Goal: Task Accomplishment & Management: Manage account settings

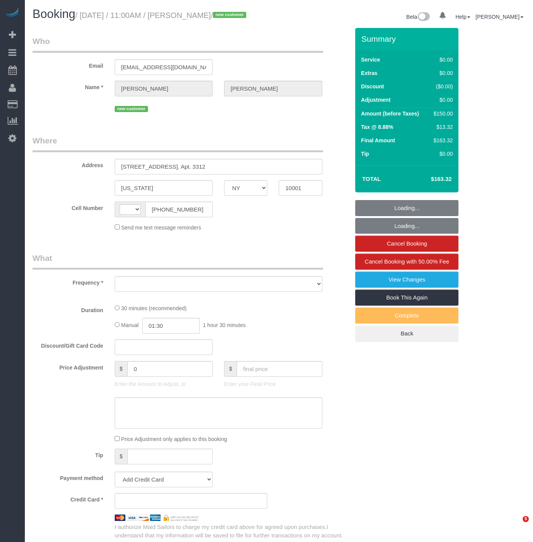
select select "NY"
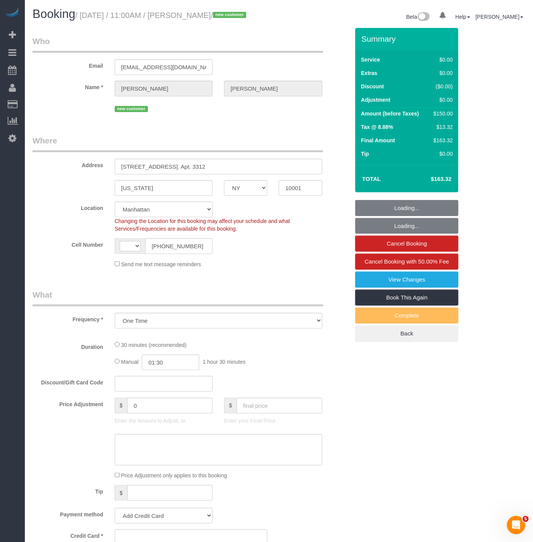
select select "object:922"
select select "string:[GEOGRAPHIC_DATA]"
select select "string:stripe-pm_1SHCGH4VGloSiKo7BhjTb5EE"
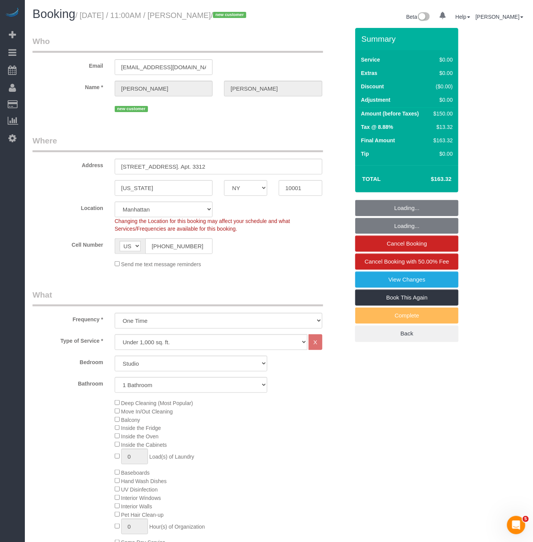
select select "number:89"
select select "number:90"
select select "number:15"
select select "number:7"
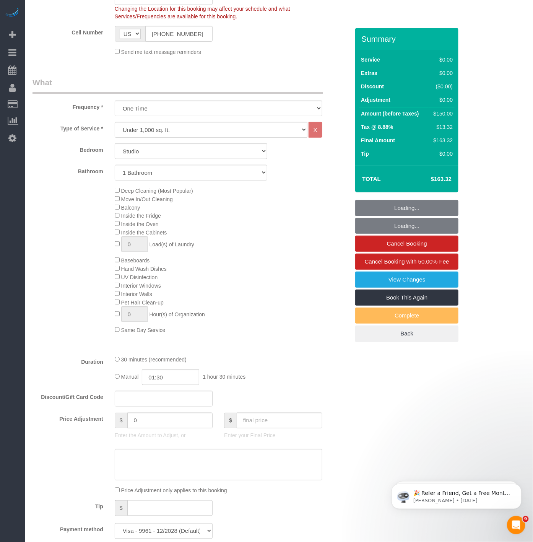
select select "spot1"
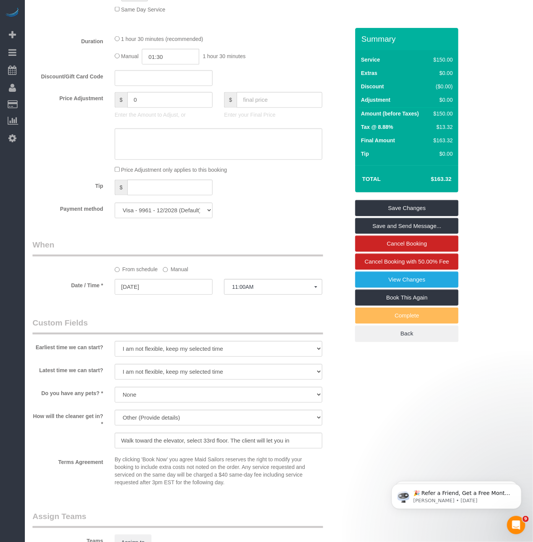
scroll to position [552, 0]
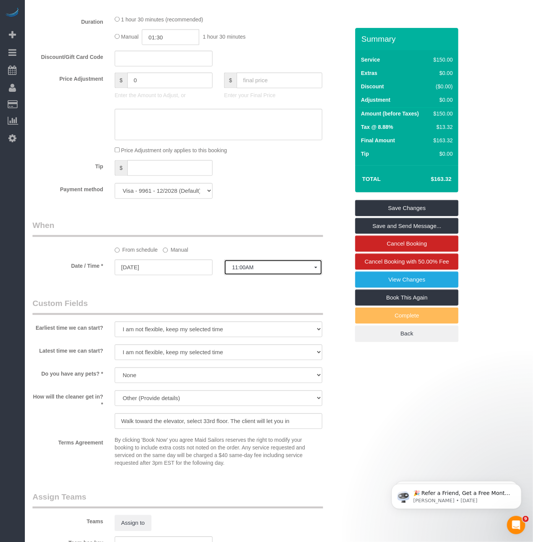
click at [249, 271] on span "11:00AM" at bounding box center [273, 268] width 82 height 6
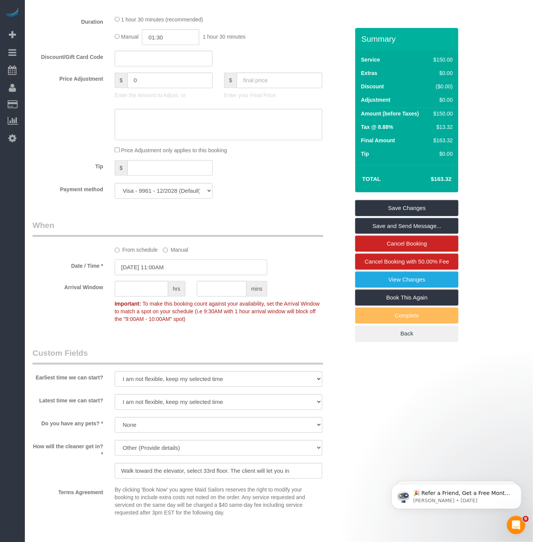
click at [181, 275] on input "10/12/2025 11:00AM" at bounding box center [191, 268] width 153 height 16
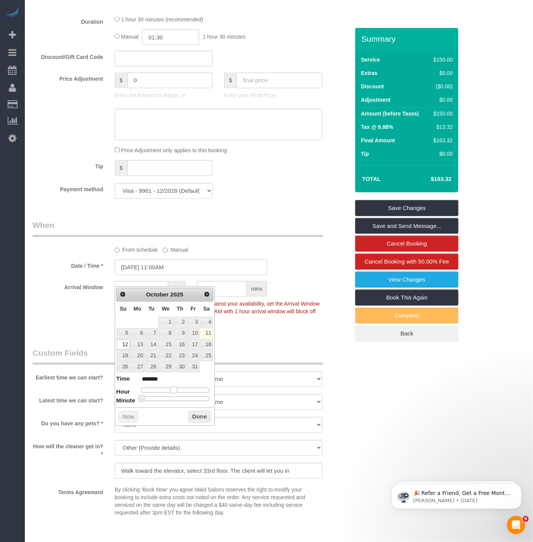
type input "10/12/2025 10:00AM"
type input "*******"
type input "10/12/2025 9:00AM"
type input "******"
type input "10/12/2025 8:00AM"
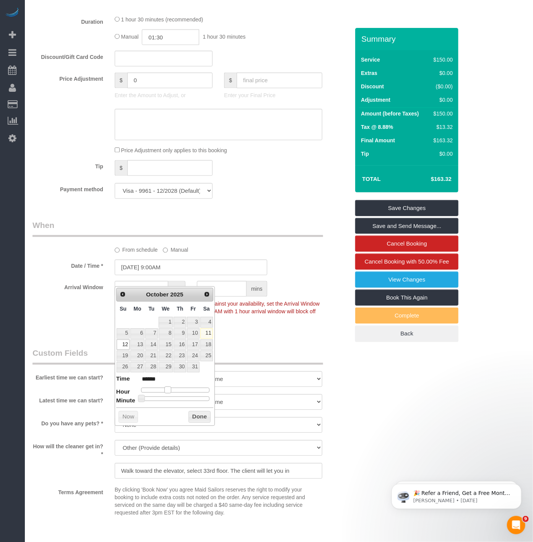
type input "******"
type input "10/12/2025 9:00AM"
type input "******"
drag, startPoint x: 173, startPoint y: 391, endPoint x: 168, endPoint y: 390, distance: 5.5
click at [168, 390] on span at bounding box center [167, 390] width 7 height 7
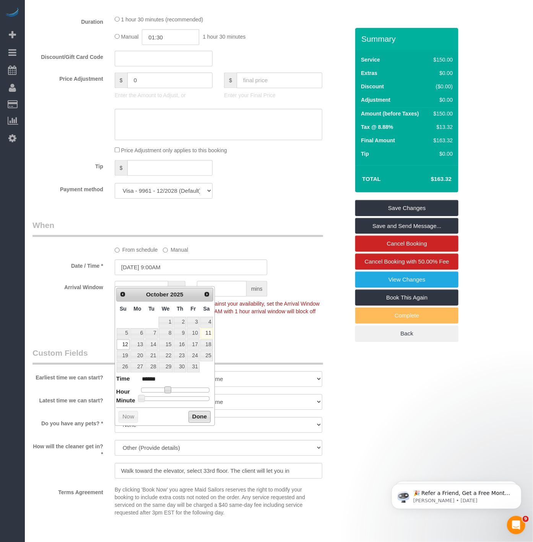
click at [206, 418] on button "Done" at bounding box center [200, 417] width 23 height 12
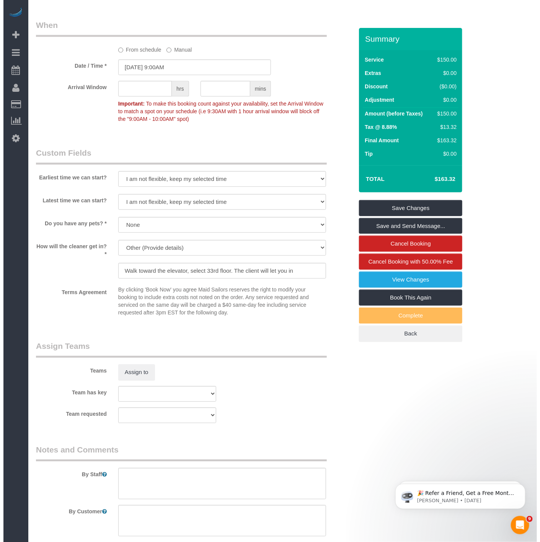
scroll to position [765, 0]
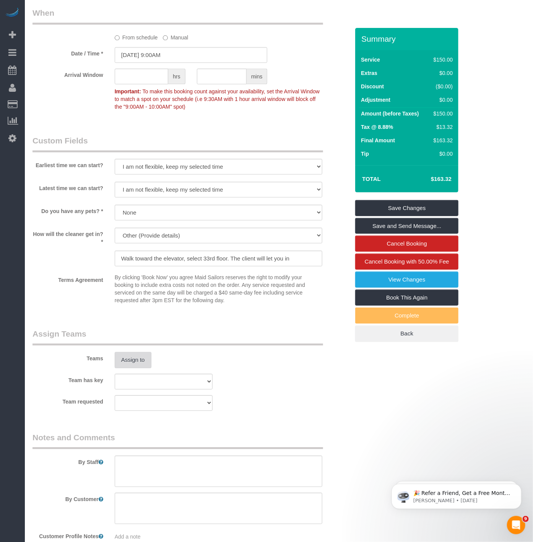
click at [137, 366] on button "Assign to" at bounding box center [133, 360] width 37 height 16
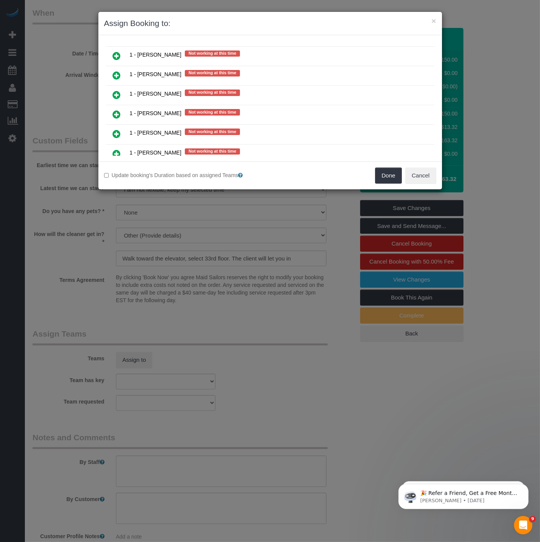
scroll to position [67, 0]
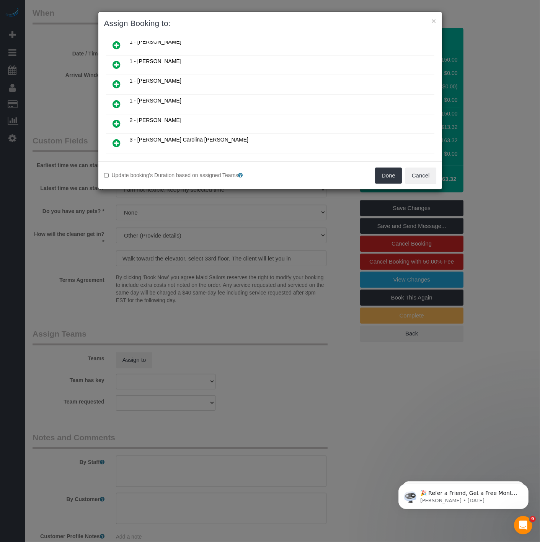
click at [121, 101] on link at bounding box center [117, 104] width 18 height 15
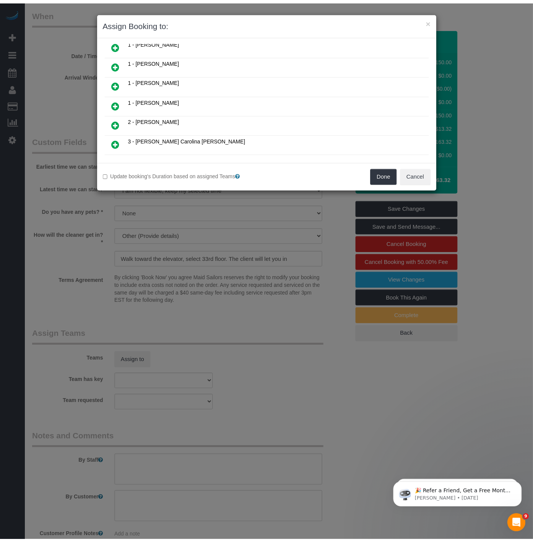
scroll to position [85, 0]
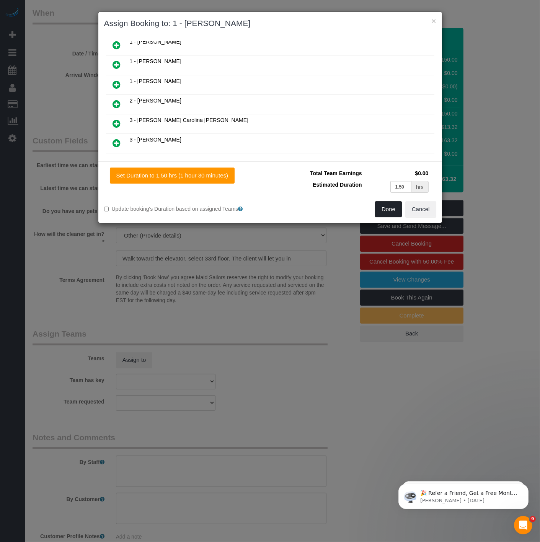
click at [381, 210] on button "Done" at bounding box center [388, 209] width 27 height 16
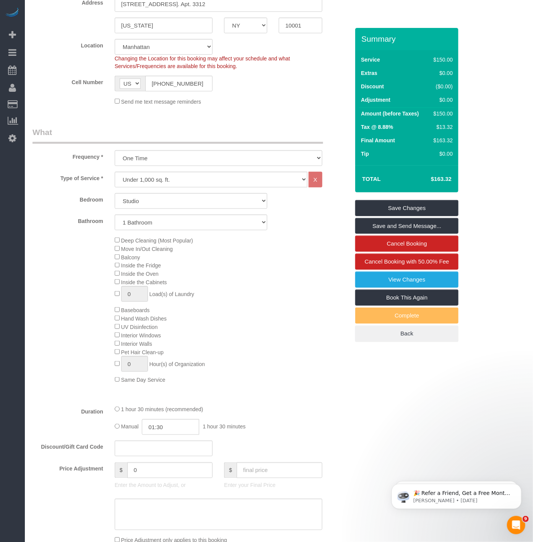
scroll to position [21, 0]
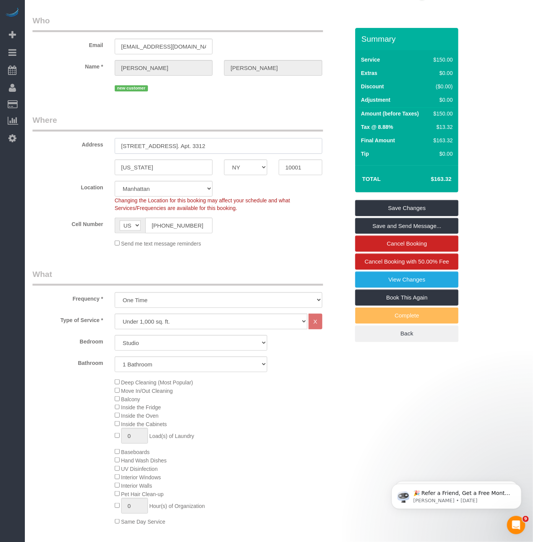
click at [163, 150] on input "311 11th Avenue. Apt. 3312" at bounding box center [219, 146] width 208 height 16
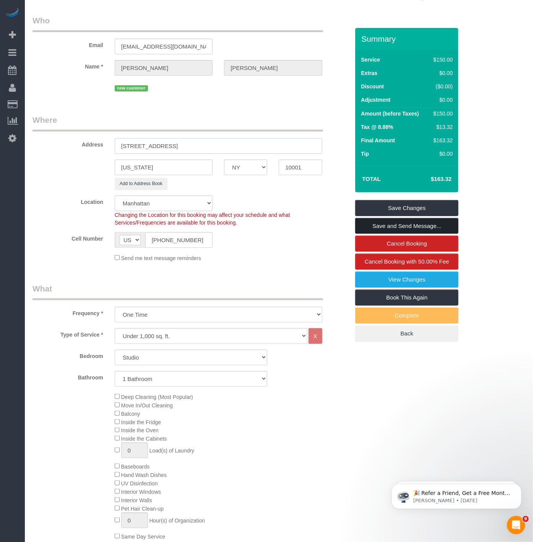
type input "311 11th Avenue, Apt. 3312"
click at [373, 226] on link "Save and Send Message..." at bounding box center [406, 226] width 103 height 16
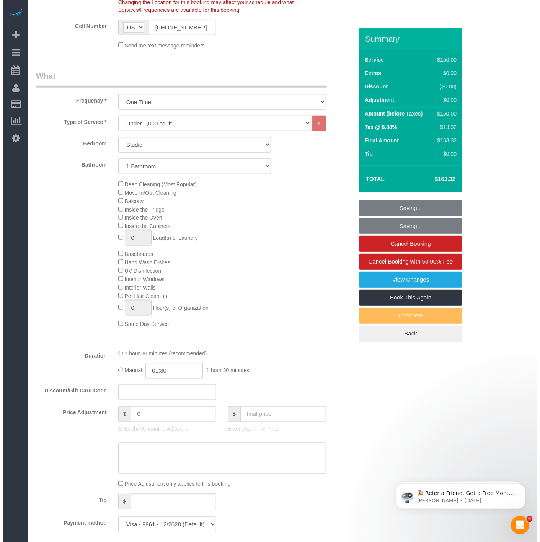
scroll to position [446, 0]
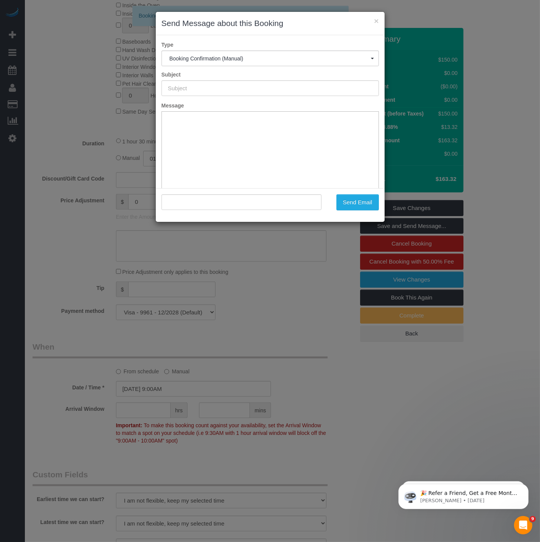
type input "Cleaning Confirmed for 10/12/2025 at 9:00am"
type input ""Letty Liu" <lettyliu96@gmail.com>"
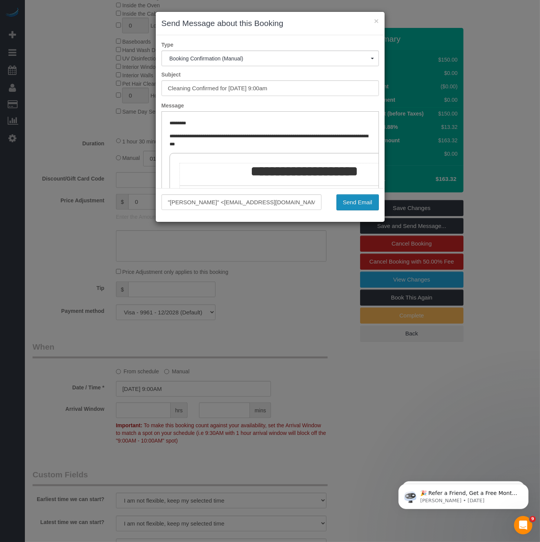
click at [339, 205] on button "Send Email" at bounding box center [357, 202] width 42 height 16
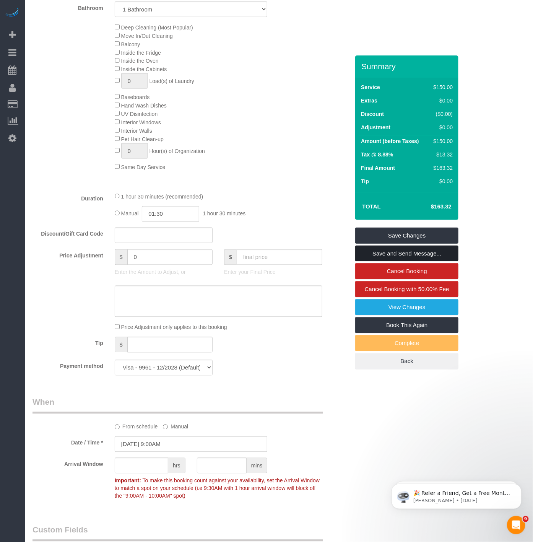
scroll to position [388, 0]
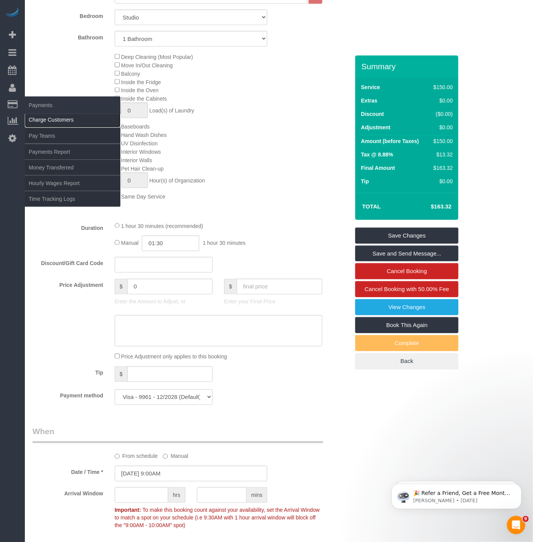
click at [48, 121] on link "Charge Customers" at bounding box center [73, 119] width 96 height 15
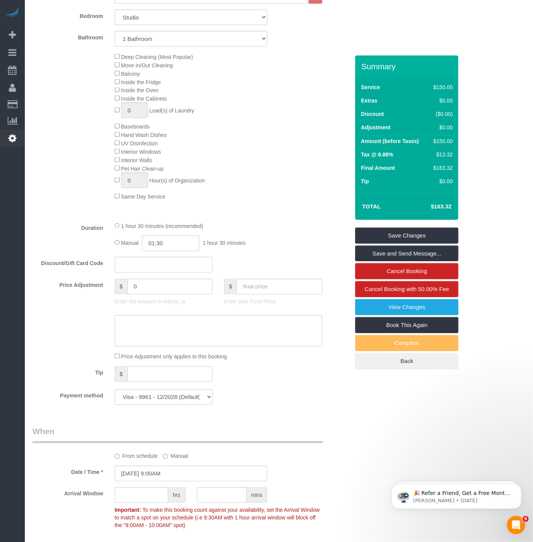
select select
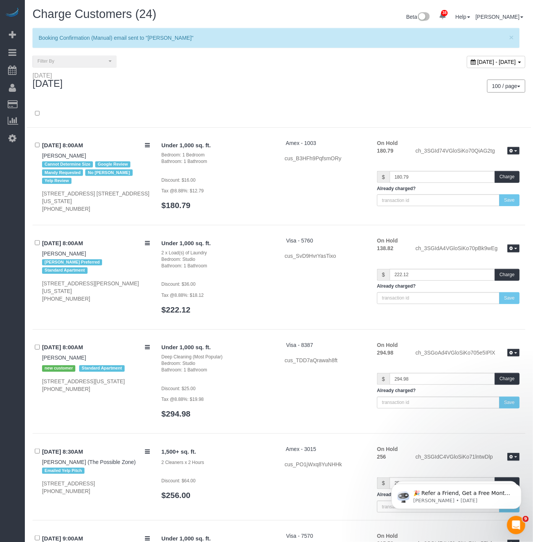
click at [478, 63] on span "[DATE] - [DATE]" at bounding box center [497, 62] width 39 height 6
type input "**********"
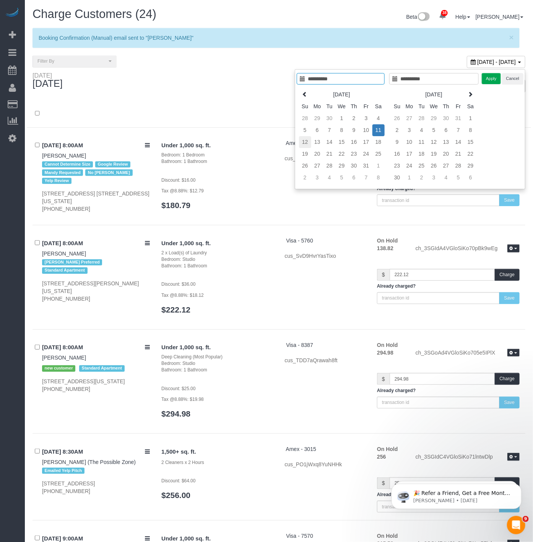
type input "**********"
click at [300, 144] on td "12" at bounding box center [305, 142] width 12 height 12
type input "**********"
click at [299, 144] on td "12" at bounding box center [305, 142] width 12 height 12
type input "**********"
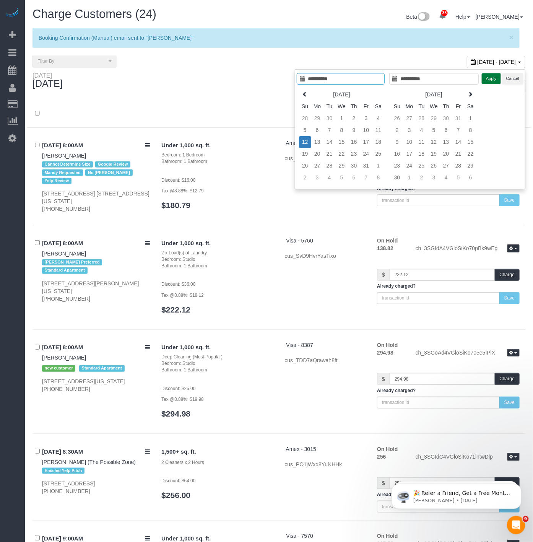
click at [486, 81] on button "Apply" at bounding box center [491, 78] width 19 height 11
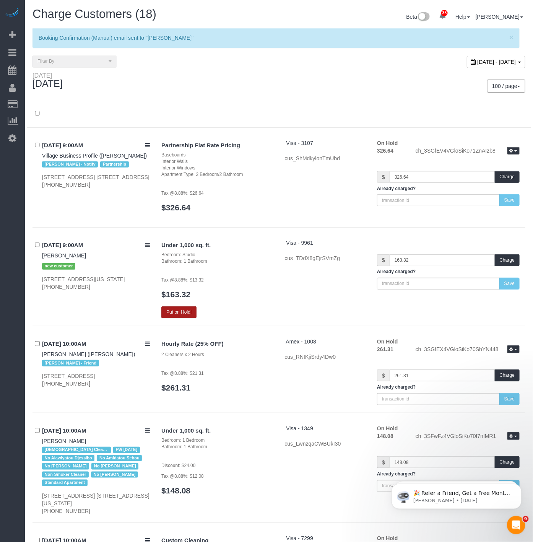
click at [173, 311] on button "Put on Hold!" at bounding box center [178, 312] width 35 height 12
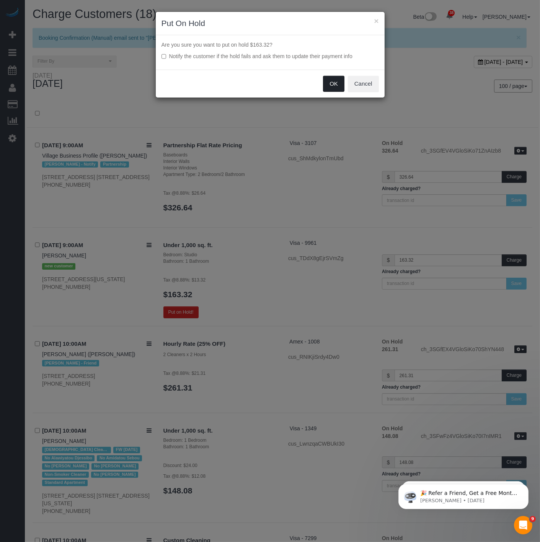
click at [332, 89] on button "OK" at bounding box center [333, 84] width 21 height 16
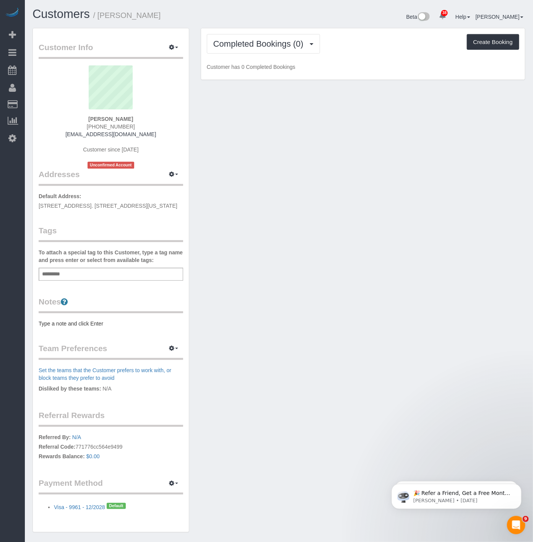
drag, startPoint x: 157, startPoint y: 207, endPoint x: 39, endPoint y: 208, distance: 118.2
click at [39, 208] on p "Default Address: 311 11th Avenue. Apt. 3312, New York, NY 10001" at bounding box center [111, 200] width 145 height 17
copy span "311 11th Avenue. Apt. 3312, New York, NY 10001"
click at [85, 270] on div "Add a tag" at bounding box center [111, 274] width 145 height 13
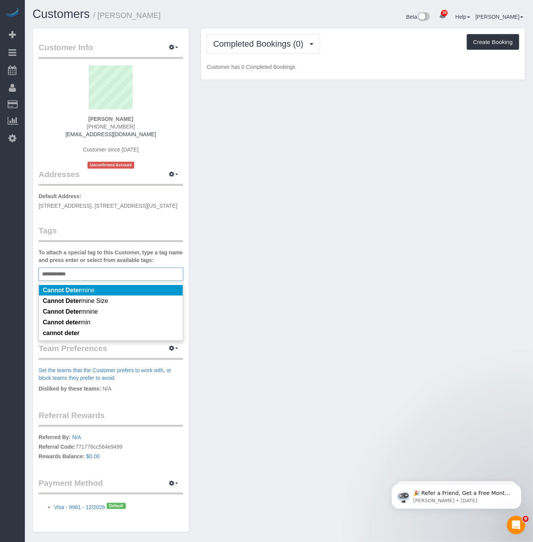
type input "**********"
click at [80, 299] on em "Cannot Deter" at bounding box center [62, 301] width 38 height 7
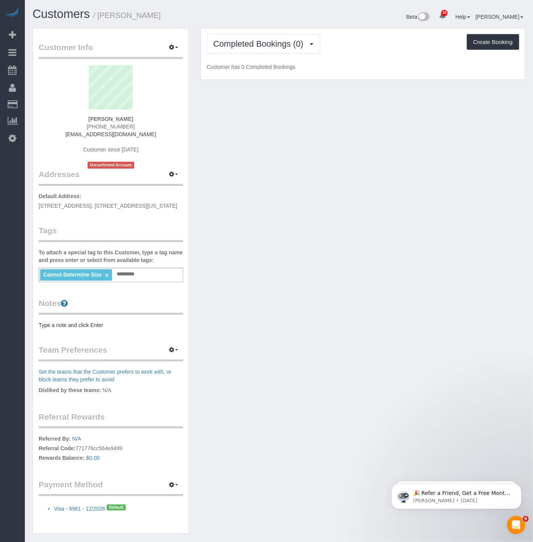
click at [81, 319] on div "Notes Type a note and click Enter" at bounding box center [111, 313] width 145 height 31
click at [80, 325] on pre "Type a note and click Enter" at bounding box center [111, 325] width 145 height 8
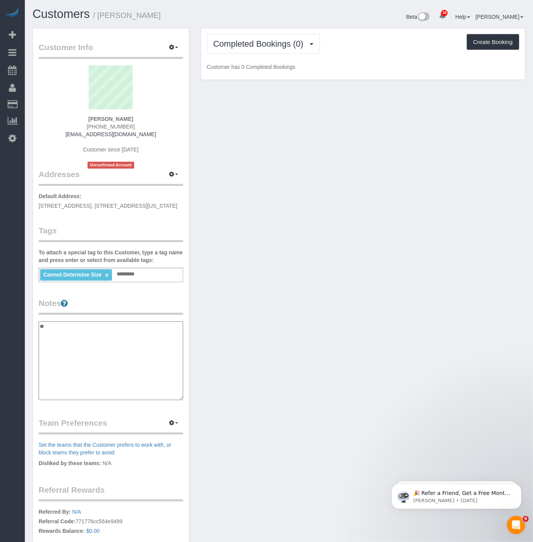
type textarea "*"
type textarea "**********"
click at [196, 306] on div "Customer Info Edit Contact Info Send Message Email Preferences Special Sales Ta…" at bounding box center [279, 321] width 504 height 587
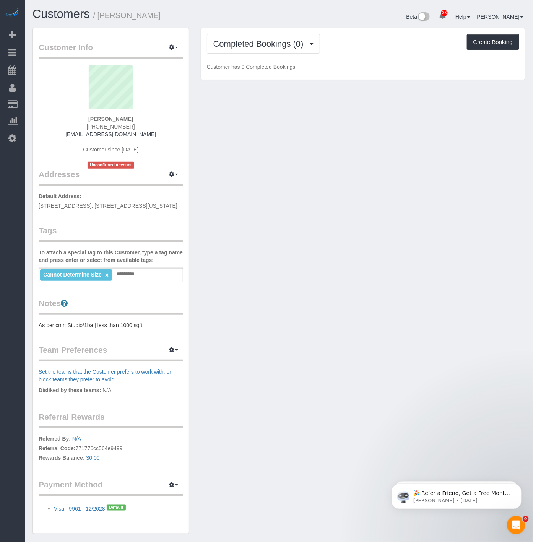
click at [156, 273] on div "Cannot Determine Size × Add a tag" at bounding box center [111, 275] width 145 height 15
type input "**********"
click at [276, 42] on span "Completed Bookings (0)" at bounding box center [260, 44] width 94 height 10
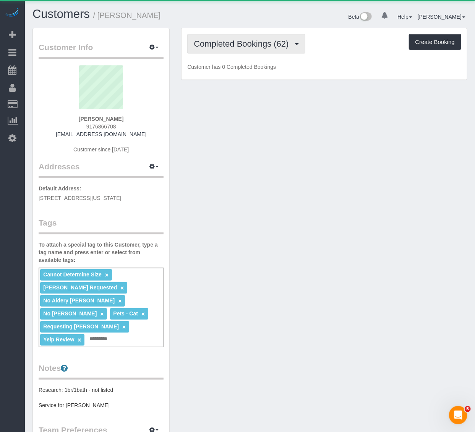
click at [239, 48] on span "Completed Bookings (62)" at bounding box center [243, 44] width 99 height 10
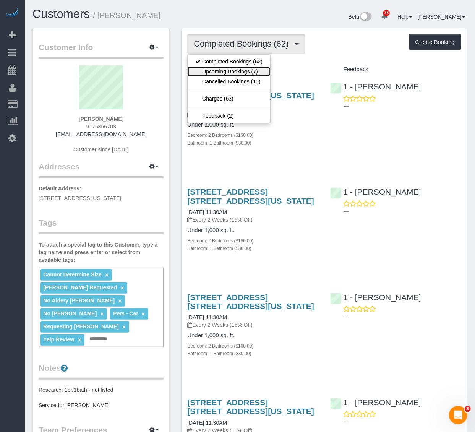
click at [236, 73] on link "Upcoming Bookings (7)" at bounding box center [229, 72] width 83 height 10
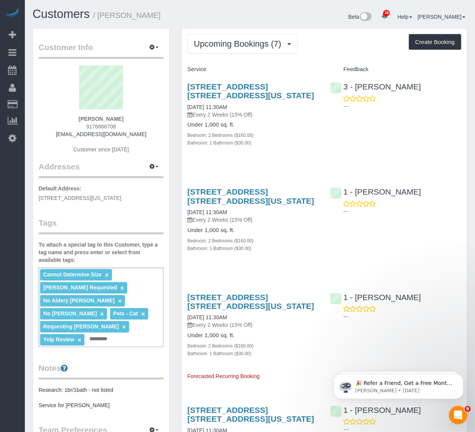
click at [245, 66] on div "Service" at bounding box center [253, 69] width 143 height 13
click at [242, 42] on span "Upcoming Bookings (7)" at bounding box center [239, 44] width 91 height 10
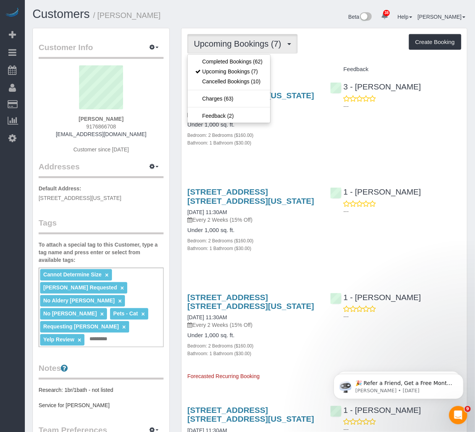
click at [159, 94] on div "Alexandra Roseman 9176866708 alexandraroseman@gmail.com Customer since 2017" at bounding box center [101, 113] width 125 height 96
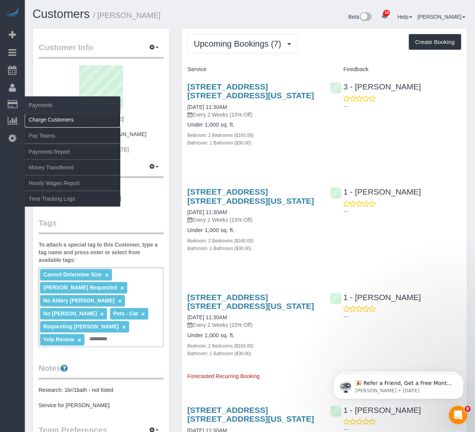
click at [37, 124] on link "Charge Customers" at bounding box center [73, 119] width 96 height 15
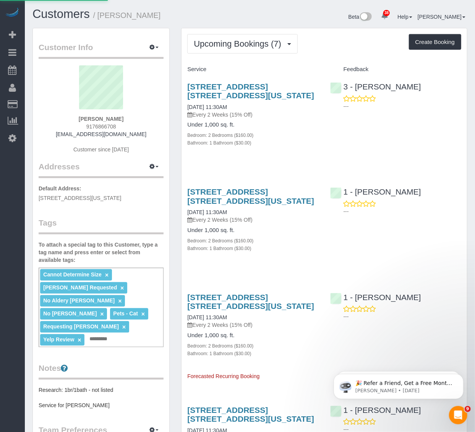
select select
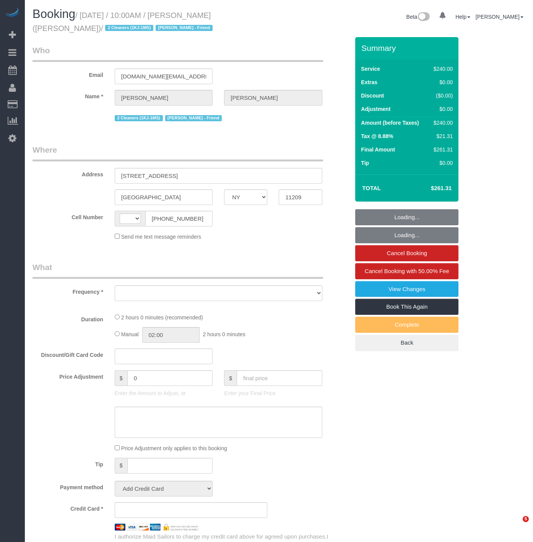
select select "NY"
select select "number:89"
select select "number:90"
select select "number:13"
select select "number:7"
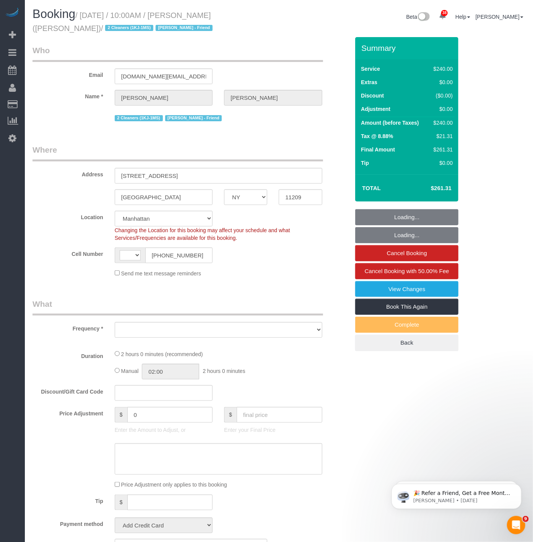
select select "string:US"
select select "object:970"
select select "string:stripe-pm_1QUXjS4VGloSiKo7gLo9flBQ"
select select "2"
select select "120"
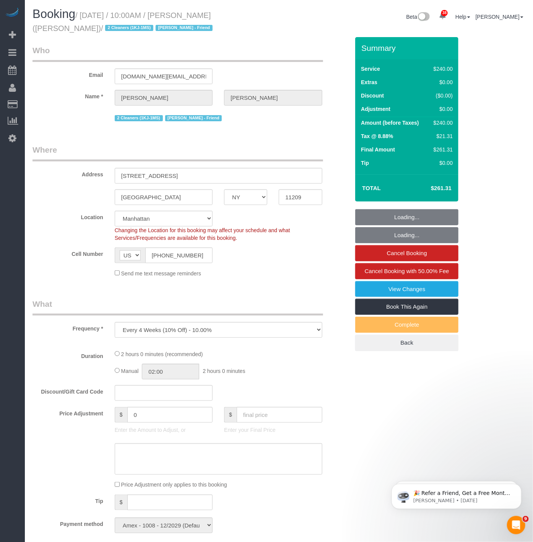
select select "spot1"
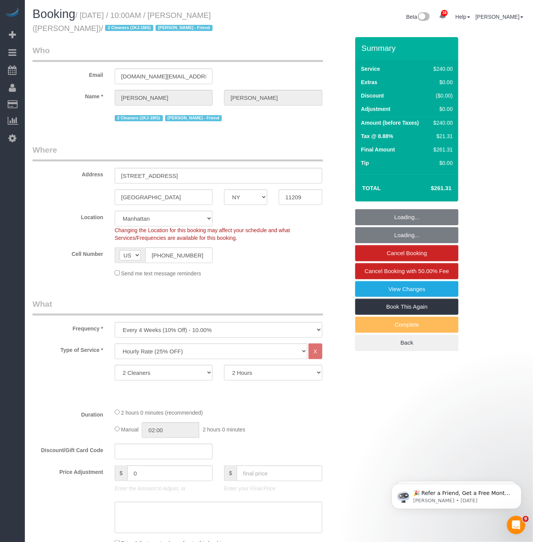
select select "object:1734"
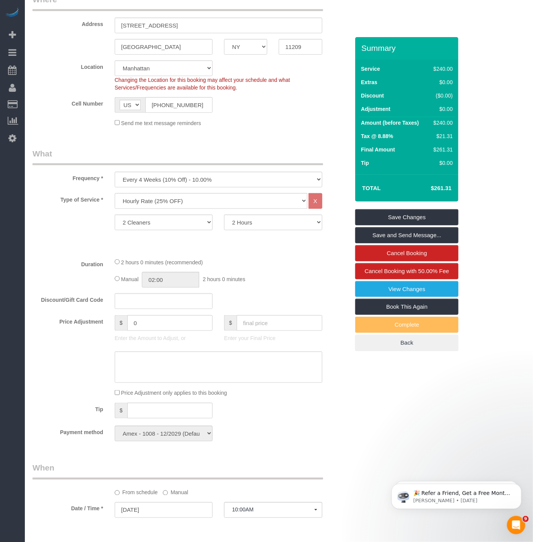
scroll to position [170, 0]
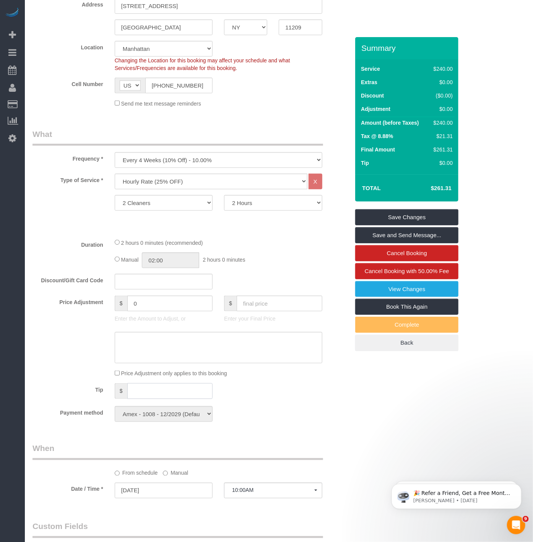
drag, startPoint x: 184, startPoint y: 392, endPoint x: 181, endPoint y: 338, distance: 53.6
click at [184, 390] on input "text" at bounding box center [170, 391] width 86 height 16
click at [159, 284] on input "text" at bounding box center [164, 282] width 98 height 16
drag, startPoint x: 157, startPoint y: 310, endPoint x: 67, endPoint y: 287, distance: 93.1
click at [67, 287] on fieldset "What Frequency * One Time Weekly (20% Off) - 20.00% Every 2 Weeks (15% Off) - 1…" at bounding box center [191, 278] width 317 height 299
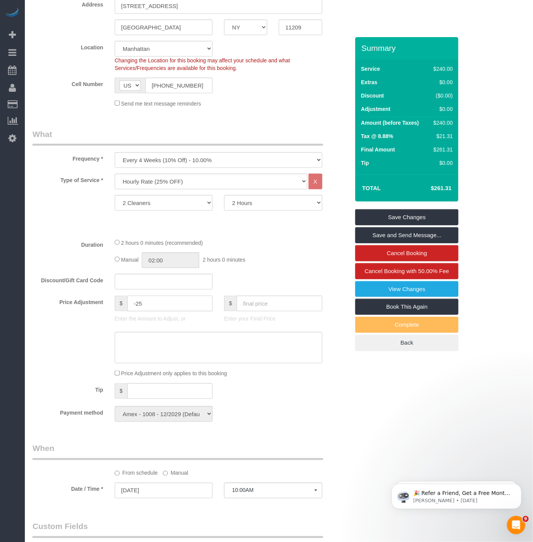
type input "-25"
click at [137, 343] on textarea at bounding box center [219, 347] width 208 height 31
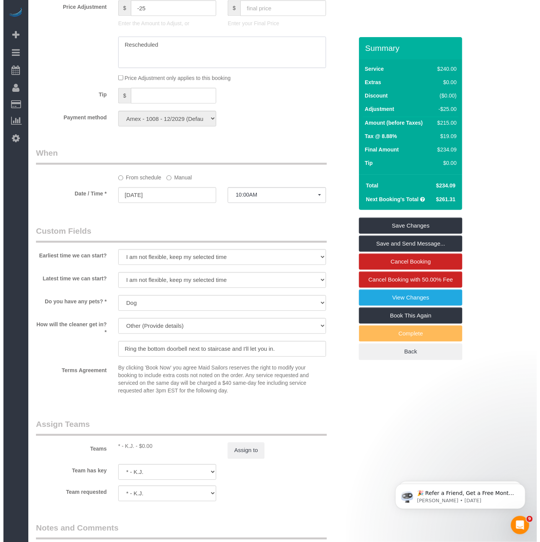
scroll to position [595, 0]
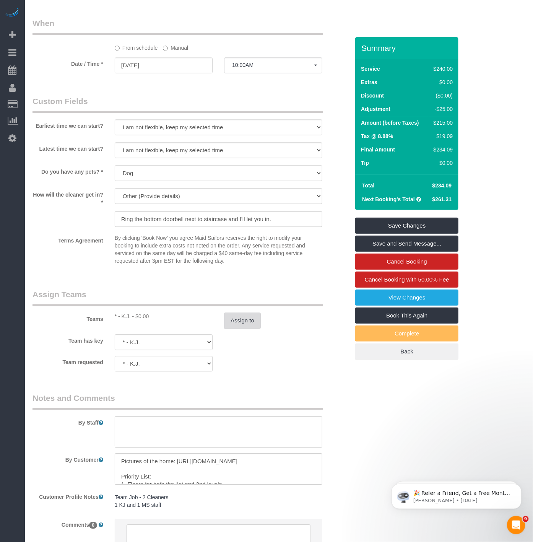
type textarea "Rescheduled"
click at [228, 323] on button "Assign to" at bounding box center [242, 321] width 37 height 16
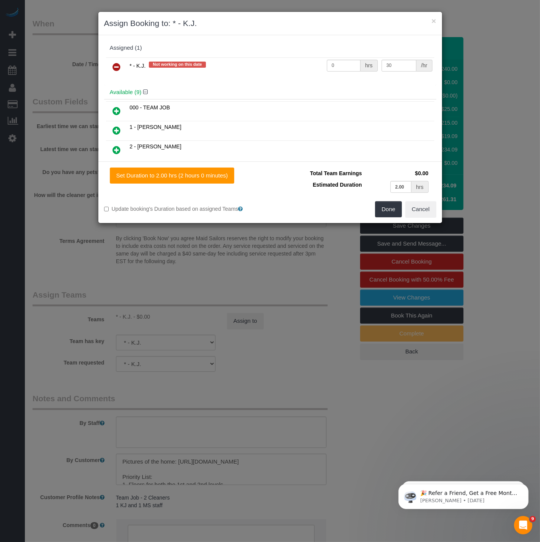
click at [114, 107] on icon at bounding box center [117, 110] width 8 height 9
click at [388, 208] on button "Done" at bounding box center [388, 209] width 27 height 16
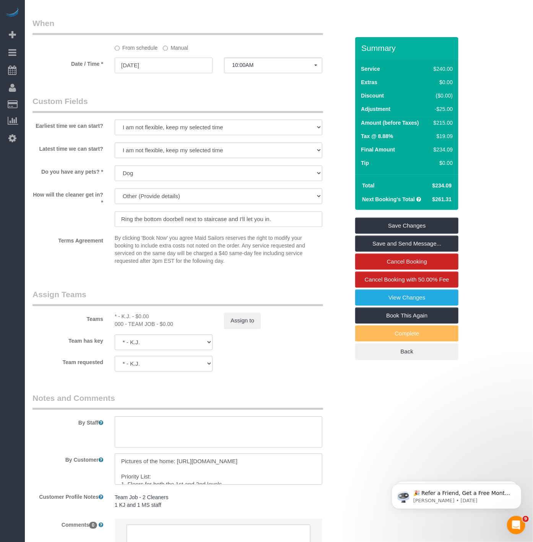
click at [187, 73] on input "10/12/2025" at bounding box center [164, 66] width 98 height 16
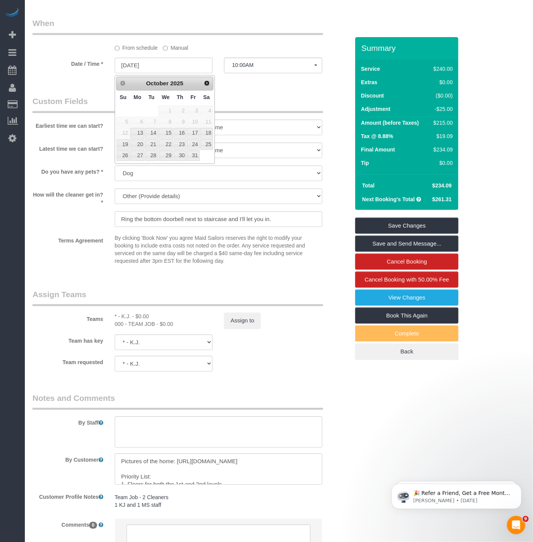
click at [207, 77] on div "Prev Next October 2025" at bounding box center [164, 84] width 97 height 14
click at [207, 84] on span "Next" at bounding box center [207, 83] width 6 height 6
click at [125, 86] on link "Prev" at bounding box center [122, 83] width 11 height 11
click at [136, 158] on link "27" at bounding box center [137, 156] width 14 height 10
type input "10/27/2025"
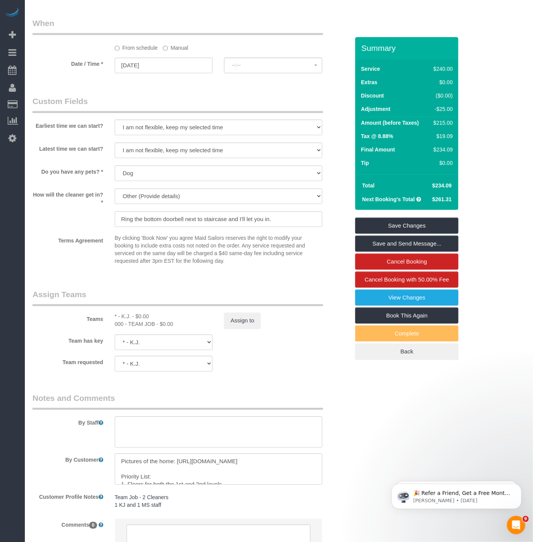
select select "spot49"
click at [245, 68] on span "8:00AM" at bounding box center [273, 65] width 82 height 6
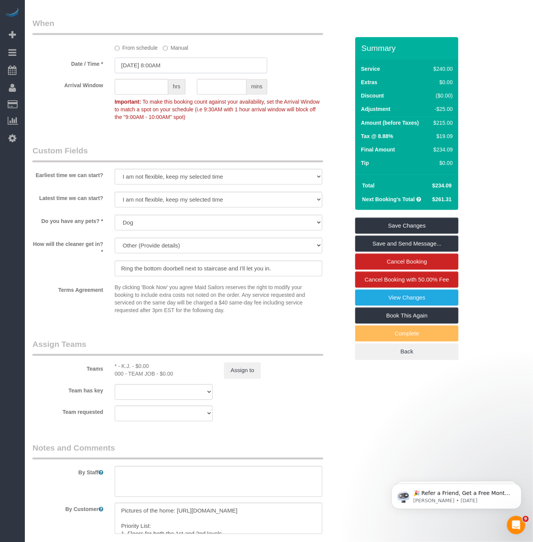
click at [234, 73] on input "10/27/2025 8:00AM" at bounding box center [191, 66] width 153 height 16
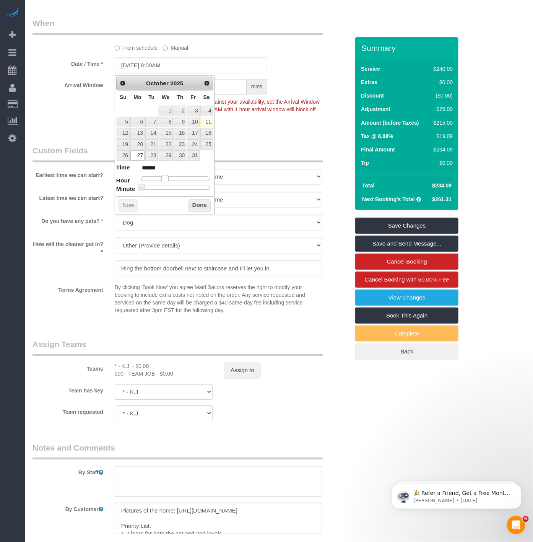
type input "10/27/2025 9:00AM"
type input "******"
type input "10/27/2025 10:00AM"
type input "*******"
drag, startPoint x: 165, startPoint y: 176, endPoint x: 171, endPoint y: 177, distance: 6.2
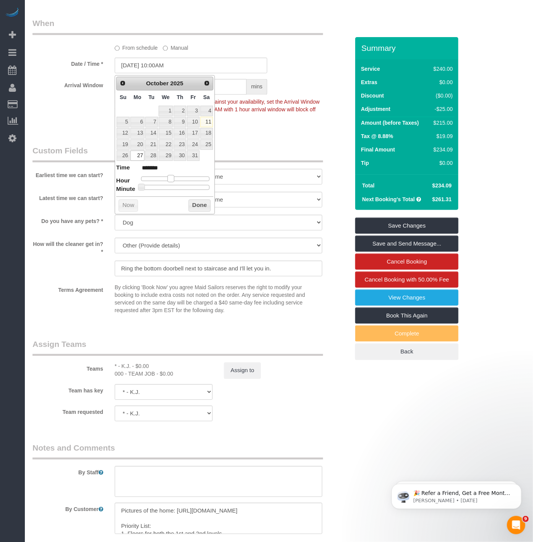
click at [171, 177] on span at bounding box center [171, 178] width 7 height 7
click at [205, 201] on button "Done" at bounding box center [200, 206] width 23 height 12
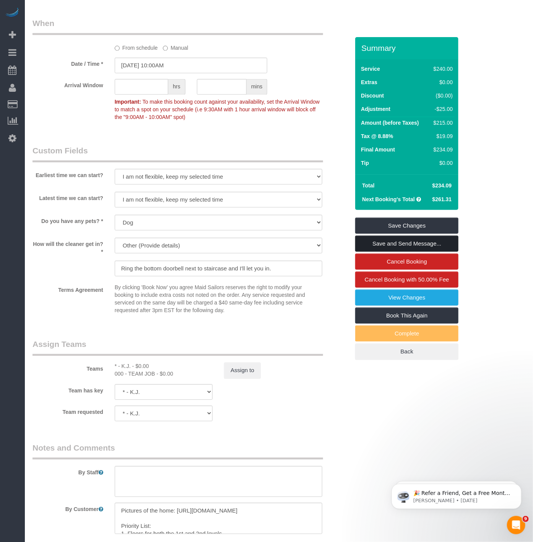
click at [430, 242] on link "Save and Send Message..." at bounding box center [406, 244] width 103 height 16
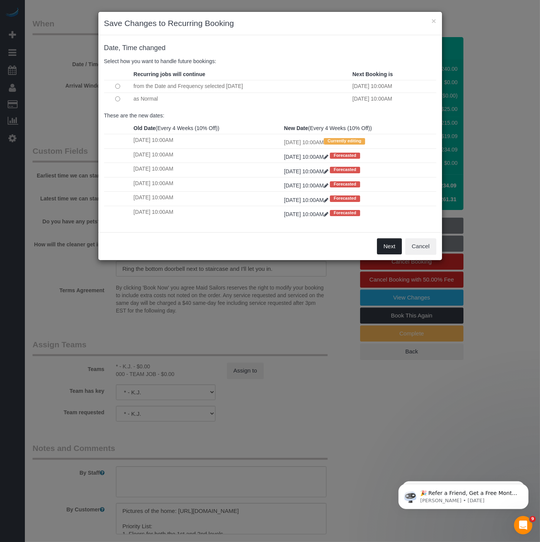
click at [392, 252] on button "Next" at bounding box center [389, 246] width 25 height 16
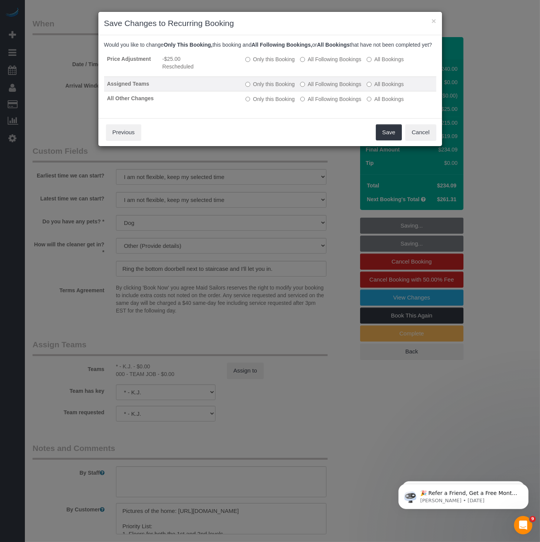
click at [306, 88] on label "All Following Bookings" at bounding box center [330, 84] width 61 height 8
click at [384, 137] on button "Save" at bounding box center [389, 132] width 26 height 16
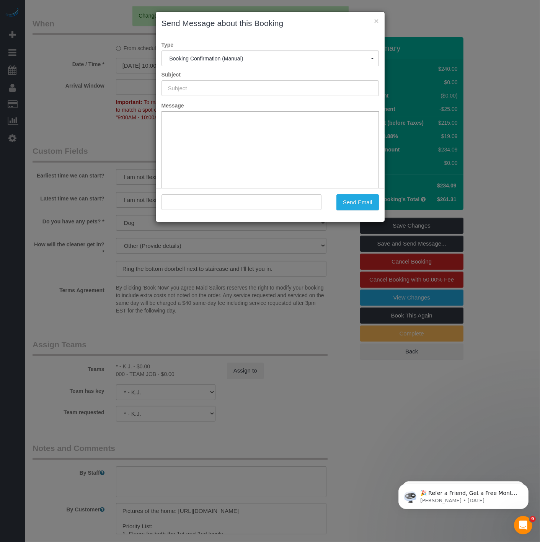
type input "Cleaning Confirmed for 10/27/2025 at 10:00am"
type input ""Norman Ng" <nrmn.pw@gmail.com>"
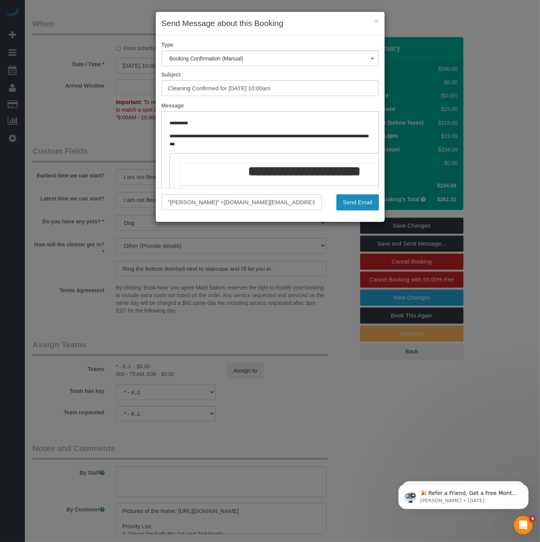
click at [363, 205] on button "Send Email" at bounding box center [357, 202] width 42 height 16
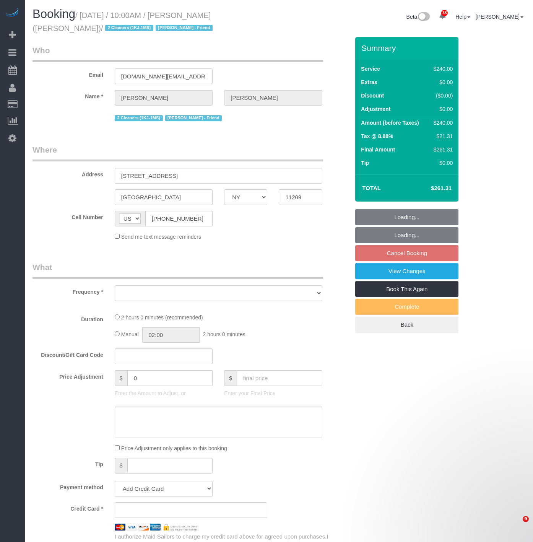
select select "NY"
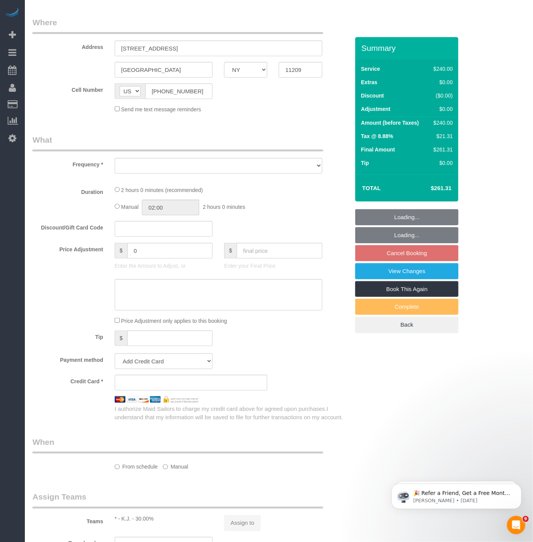
select select "object:819"
select select "2"
select select "120"
select select "number:89"
select select "number:90"
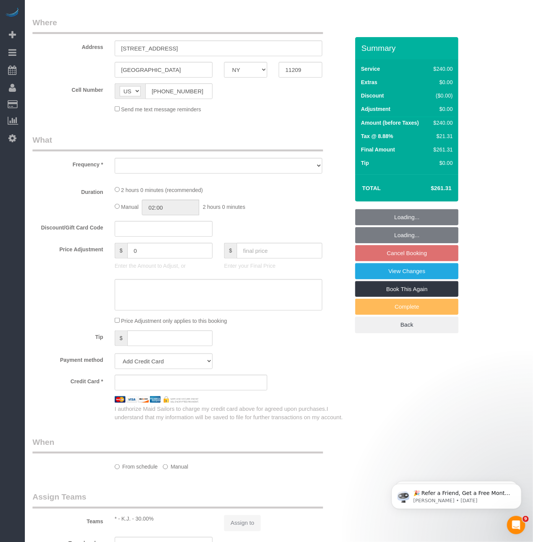
select select "number:13"
select select "number:7"
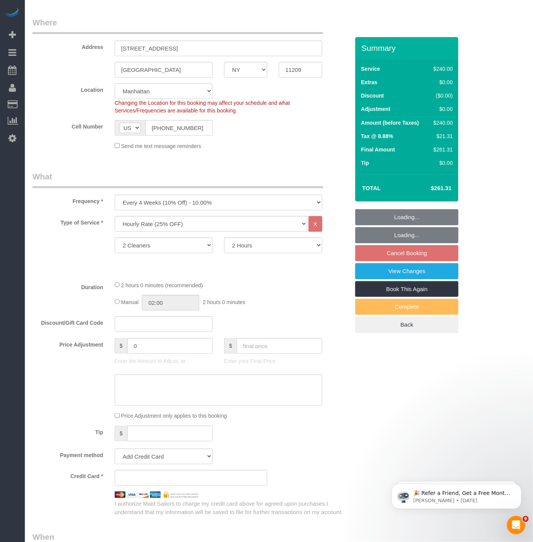
select select "object:1287"
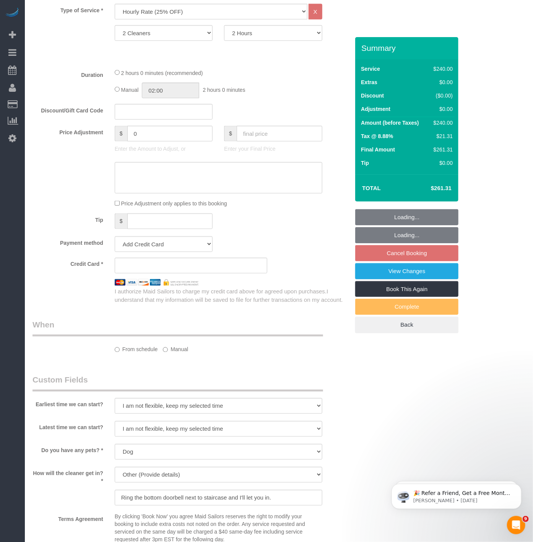
select select "string:stripe-pm_1QUXjS4VGloSiKo7gLo9flBQ"
select select "spot3"
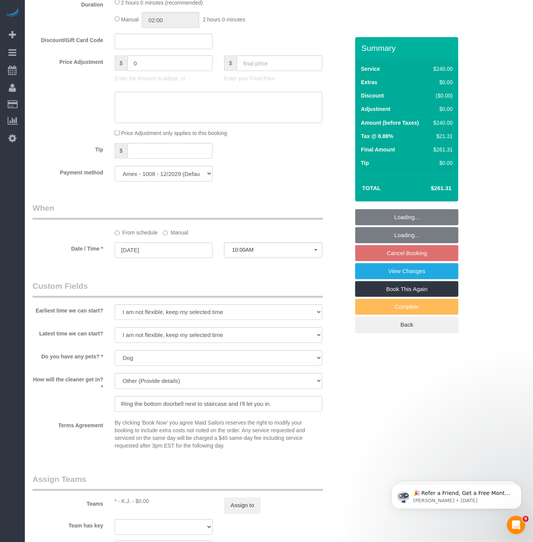
scroll to position [425, 0]
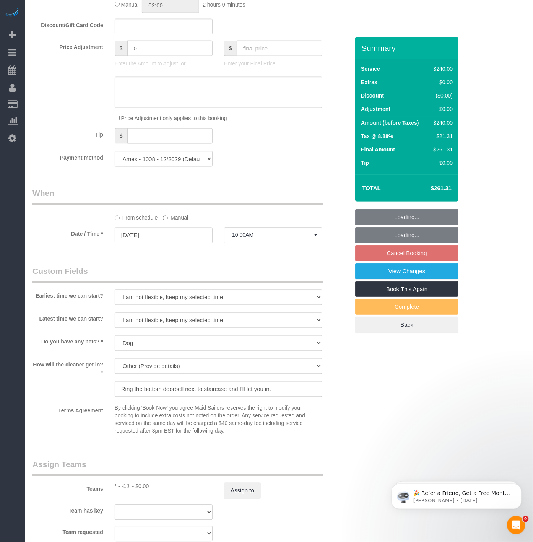
click at [178, 228] on sui-booking-spot "From schedule Manual Date / Time * [DATE] 10:00AM [DATE] 8:00AM 9:00AM 10:00AM …" at bounding box center [191, 216] width 317 height 57
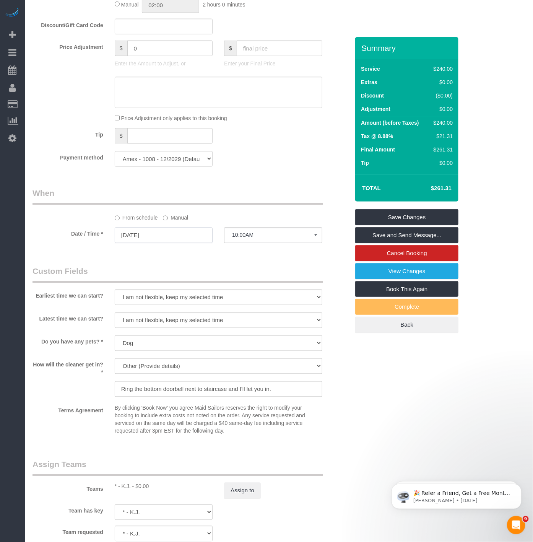
click at [143, 239] on input "[DATE]" at bounding box center [164, 236] width 98 height 16
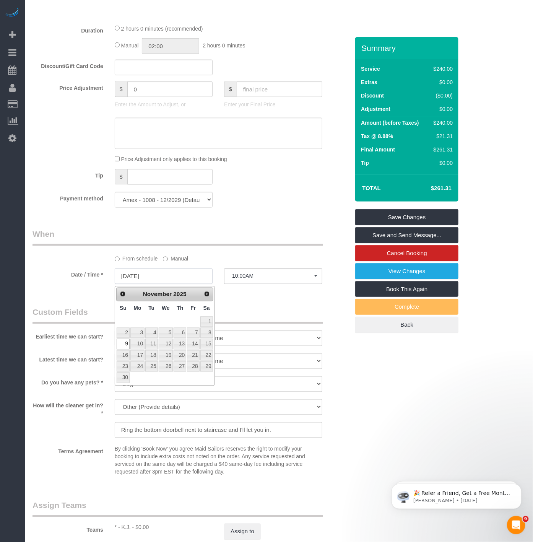
scroll to position [382, 0]
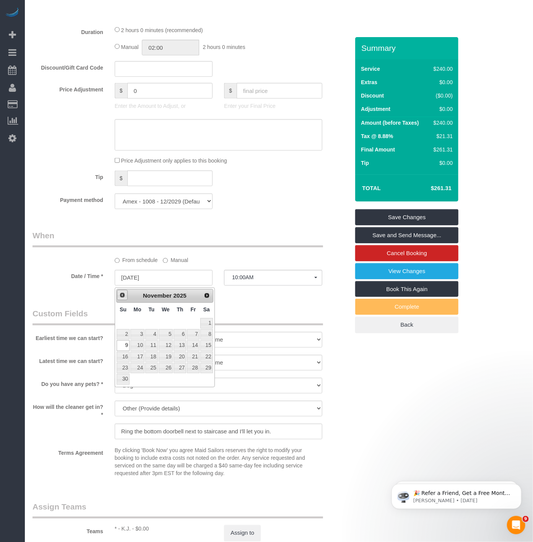
click at [124, 291] on link "Prev" at bounding box center [122, 295] width 11 height 11
click at [206, 296] on span "Next" at bounding box center [207, 295] width 6 height 6
click at [120, 382] on link "30" at bounding box center [123, 379] width 13 height 10
type input "[DATE]"
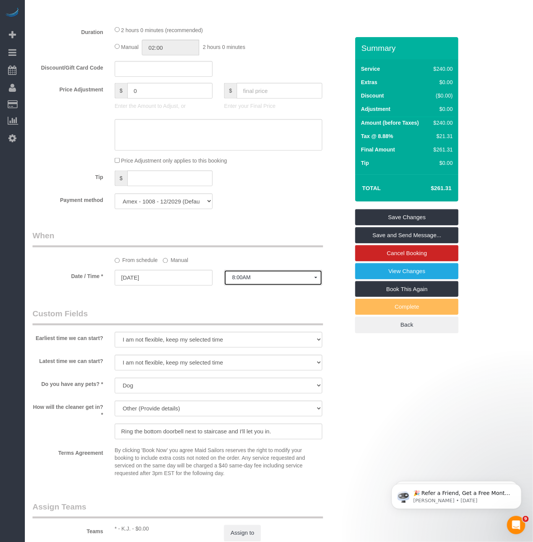
click at [232, 284] on button "8:00AM" at bounding box center [273, 278] width 98 height 16
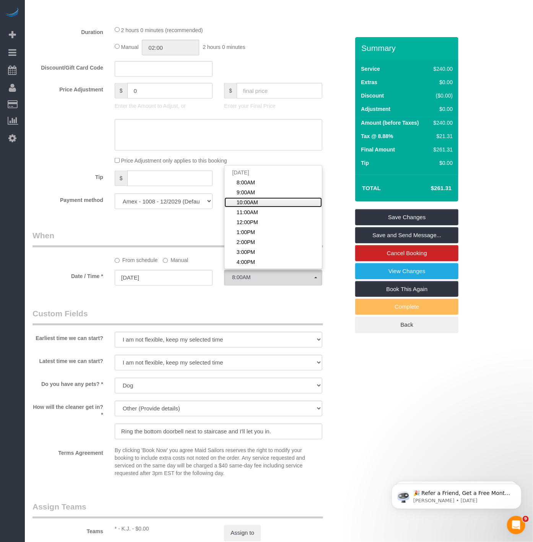
click at [248, 203] on span "10:00AM" at bounding box center [247, 203] width 21 height 8
select select "spot62"
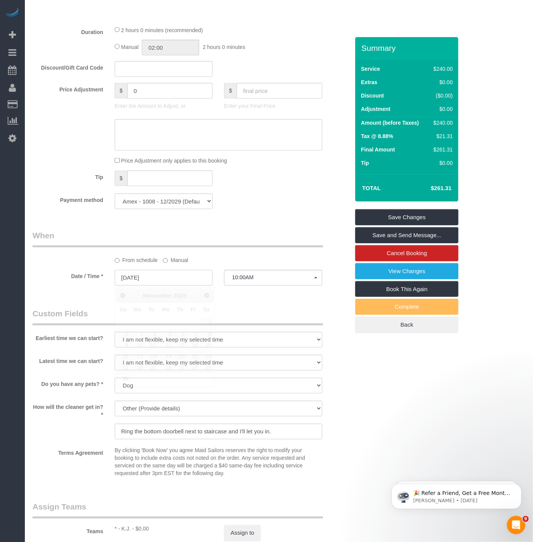
click at [153, 277] on input "[DATE]" at bounding box center [164, 278] width 98 height 16
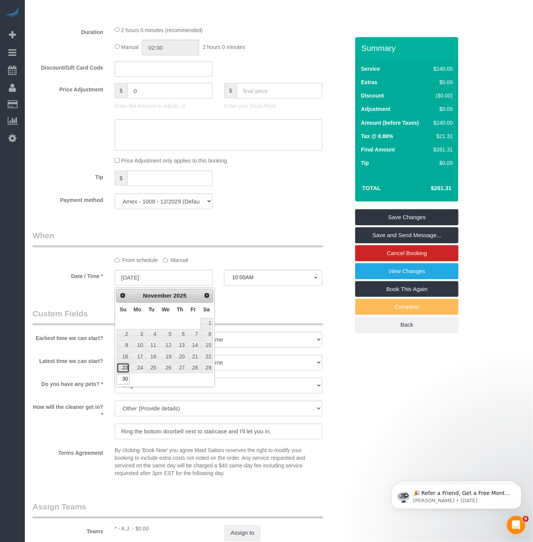
click at [124, 368] on link "23" at bounding box center [123, 368] width 13 height 10
type input "[DATE]"
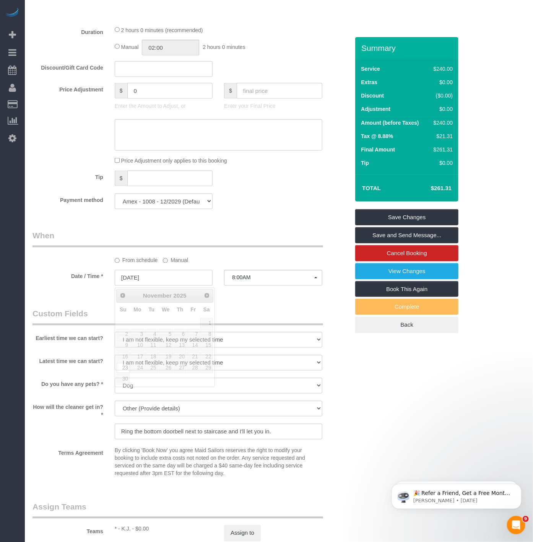
click at [125, 277] on input "[DATE]" at bounding box center [164, 278] width 98 height 16
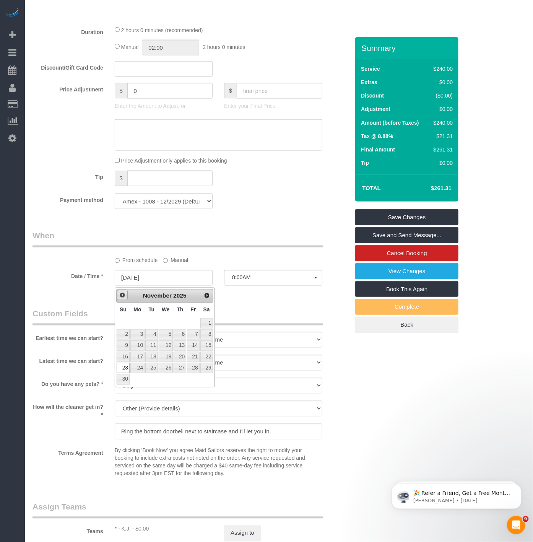
click at [121, 300] on link "Prev" at bounding box center [122, 295] width 11 height 11
click at [207, 291] on link "Next" at bounding box center [207, 295] width 11 height 11
click at [251, 276] on button "8:00AM" at bounding box center [273, 278] width 98 height 16
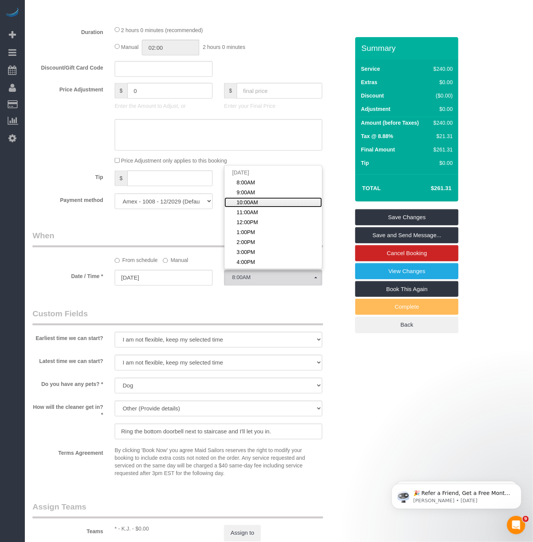
click at [252, 206] on span "10:00AM" at bounding box center [247, 203] width 21 height 8
select select "spot122"
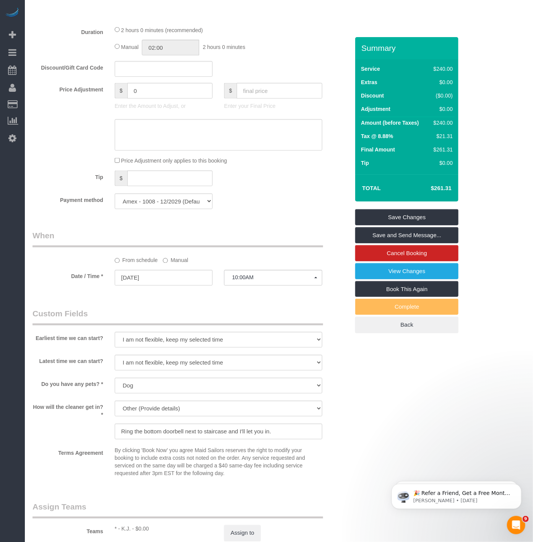
click at [242, 224] on div "Who Email [DOMAIN_NAME][EMAIL_ADDRESS][DOMAIN_NAME] Name * [PERSON_NAME] 2 Clea…" at bounding box center [191, 233] width 329 height 1156
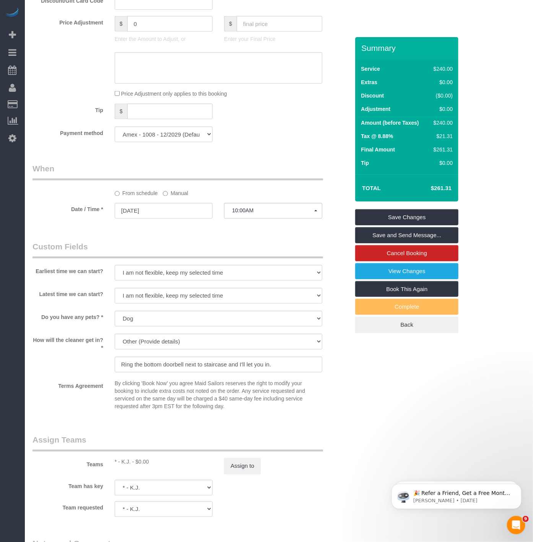
scroll to position [552, 0]
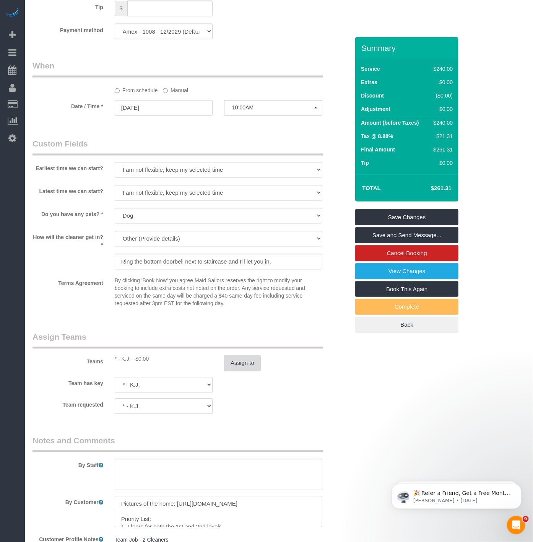
click at [234, 369] on button "Assign to" at bounding box center [242, 363] width 37 height 16
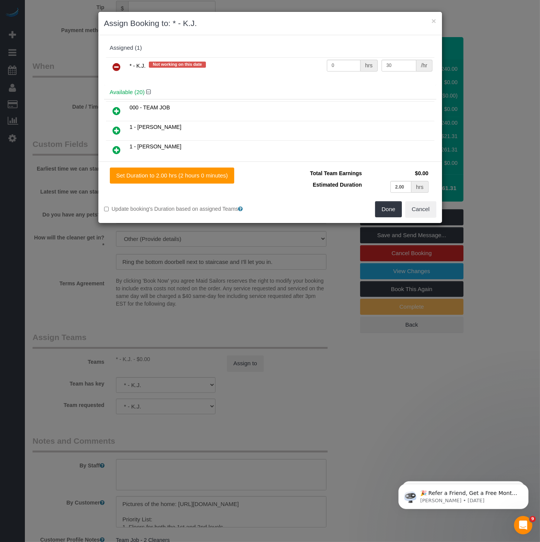
click at [116, 109] on icon at bounding box center [117, 110] width 8 height 9
click at [376, 207] on button "Done" at bounding box center [388, 209] width 27 height 16
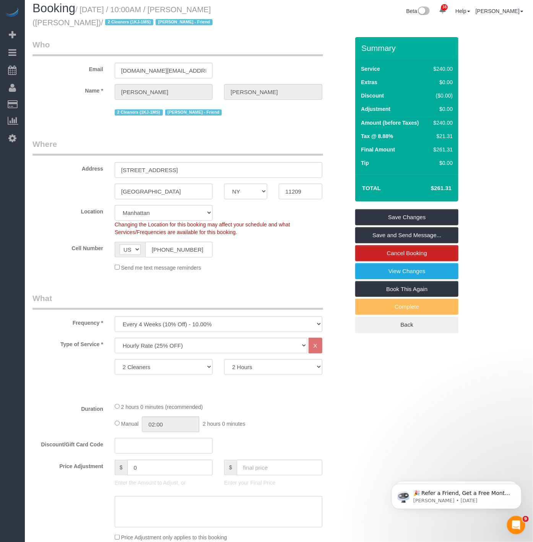
scroll to position [0, 0]
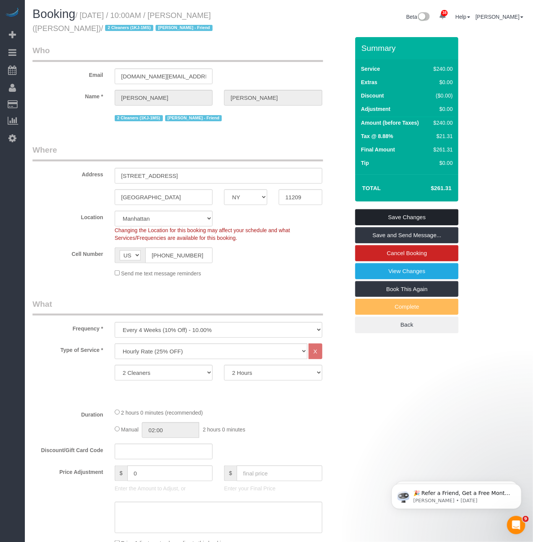
click at [384, 218] on link "Save Changes" at bounding box center [406, 217] width 103 height 16
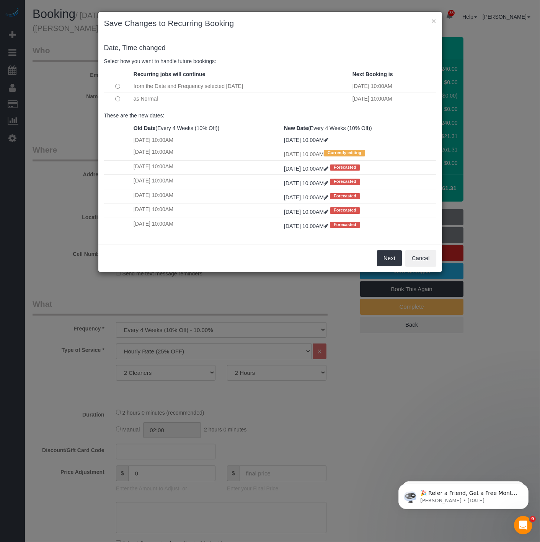
click at [114, 97] on td at bounding box center [118, 99] width 28 height 12
click at [379, 263] on button "Next" at bounding box center [389, 258] width 25 height 16
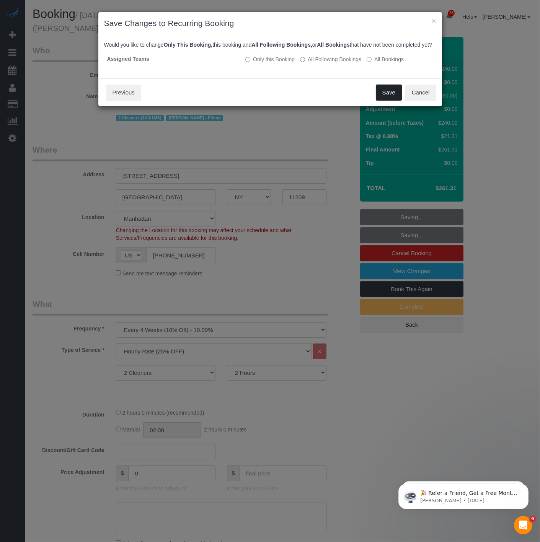
click at [385, 101] on button "Save" at bounding box center [389, 93] width 26 height 16
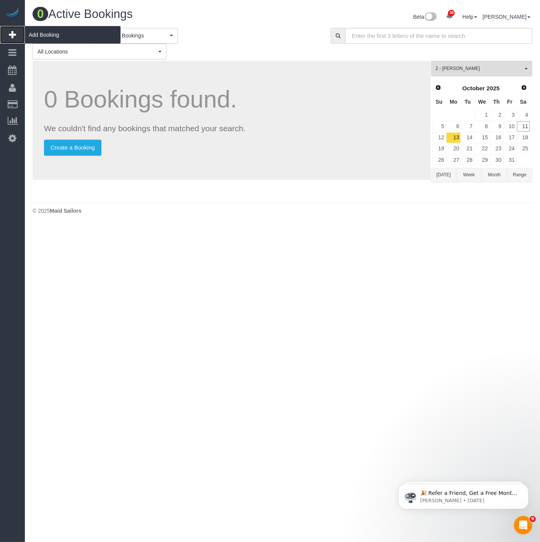
click at [39, 31] on span "Add Booking" at bounding box center [73, 35] width 96 height 18
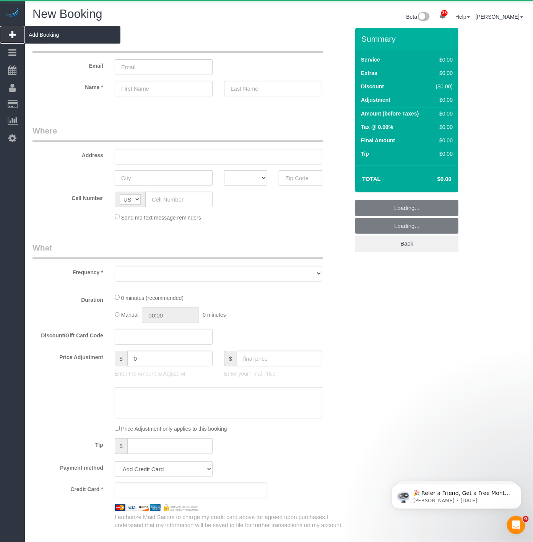
select select "object:6111"
select select "number:89"
select select "number:90"
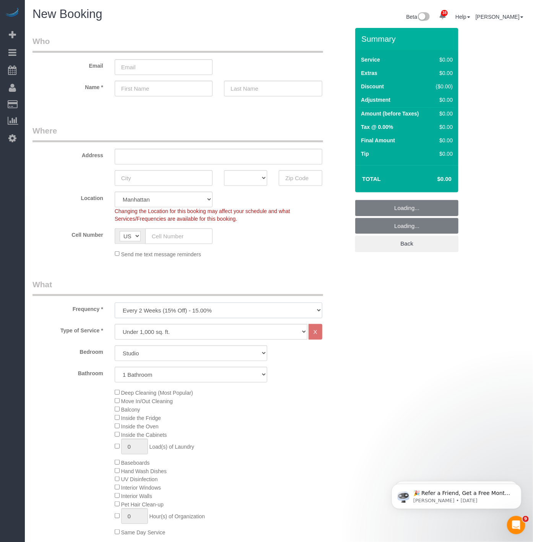
click at [174, 314] on select "One Time Weekly (20% Off) - 20.00% Every 2 Weeks (15% Off) - 15.00% Every 4 Wee…" at bounding box center [219, 311] width 208 height 16
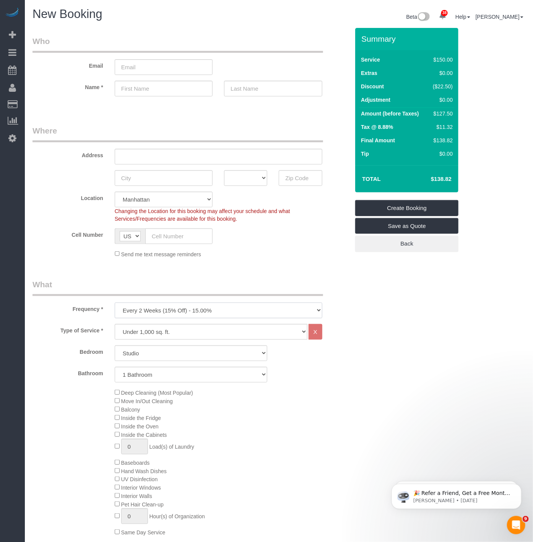
select select "object:6221"
click at [115, 303] on select "One Time Weekly (20% Off) - 20.00% Every 2 Weeks (15% Off) - 15.00% Every 4 Wee…" at bounding box center [219, 311] width 208 height 16
click at [157, 332] on select "Under 1,000 sq. ft. 1,001 - 1,500 sq. ft. 1,500+ sq. ft. Custom Cleaning Office…" at bounding box center [211, 332] width 193 height 16
select select "212"
click at [115, 325] on select "Under 1,000 sq. ft. 1,001 - 1,500 sq. ft. 1,500+ sq. ft. Custom Cleaning Office…" at bounding box center [211, 332] width 193 height 16
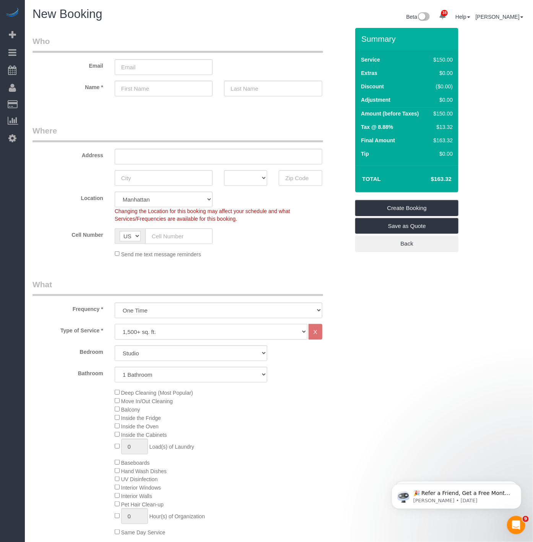
select select "2"
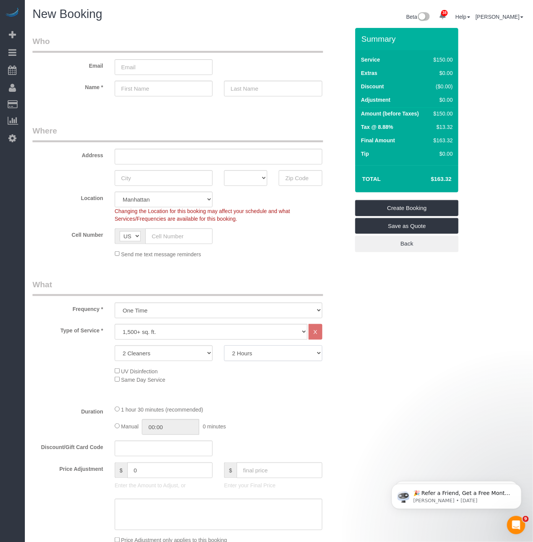
click at [236, 354] on select "2 Hours 2.5 Hours 3 Hours 3.5 Hours 4 Hours 4.5 Hours 5 Hours 5.5 Hours 6 Hours…" at bounding box center [273, 353] width 98 height 16
select select "300"
click at [224, 346] on select "2 Hours 2.5 Hours 3 Hours 3.5 Hours 4 Hours 4.5 Hours 5 Hours 5.5 Hours 6 Hours…" at bounding box center [273, 353] width 98 height 16
click at [441, 177] on h4 "$871.04" at bounding box center [430, 179] width 44 height 7
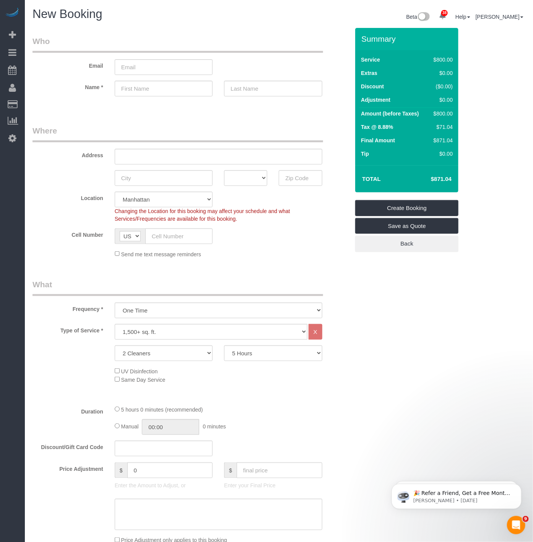
copy h4 "871.04"
